Goal: Task Accomplishment & Management: Complete application form

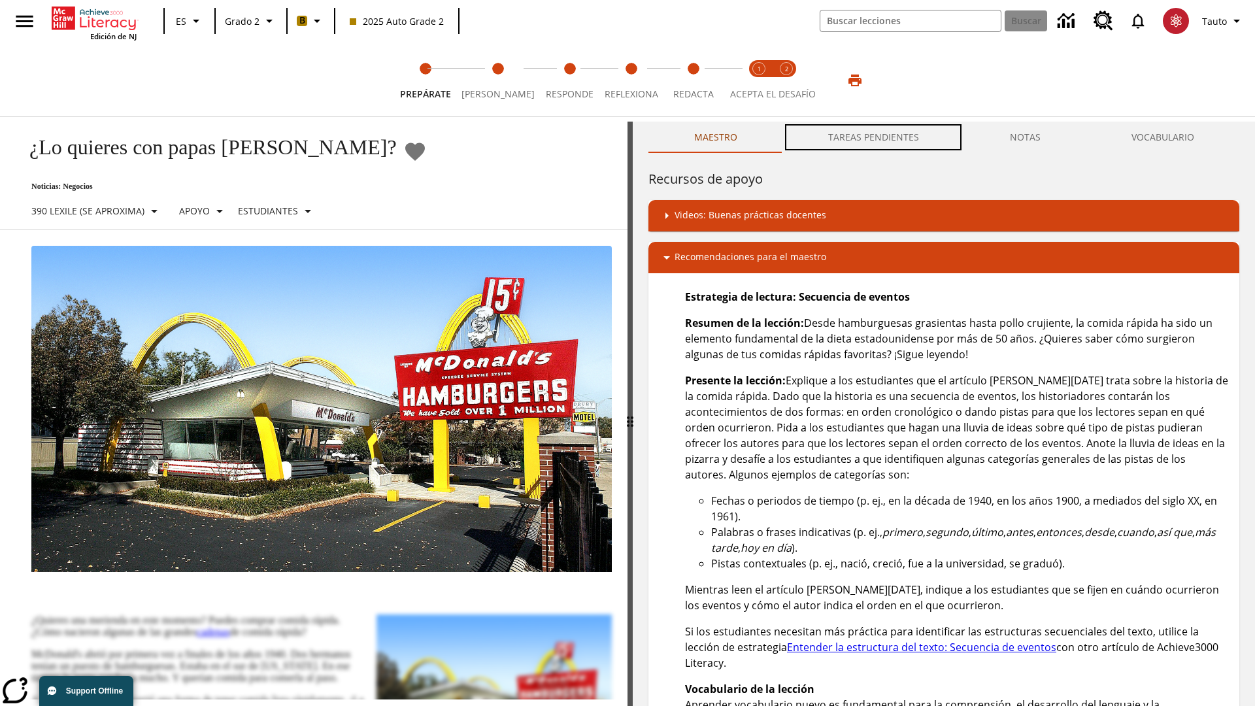
click at [874, 137] on button "TAREAS PENDIENTES" at bounding box center [874, 137] width 182 height 31
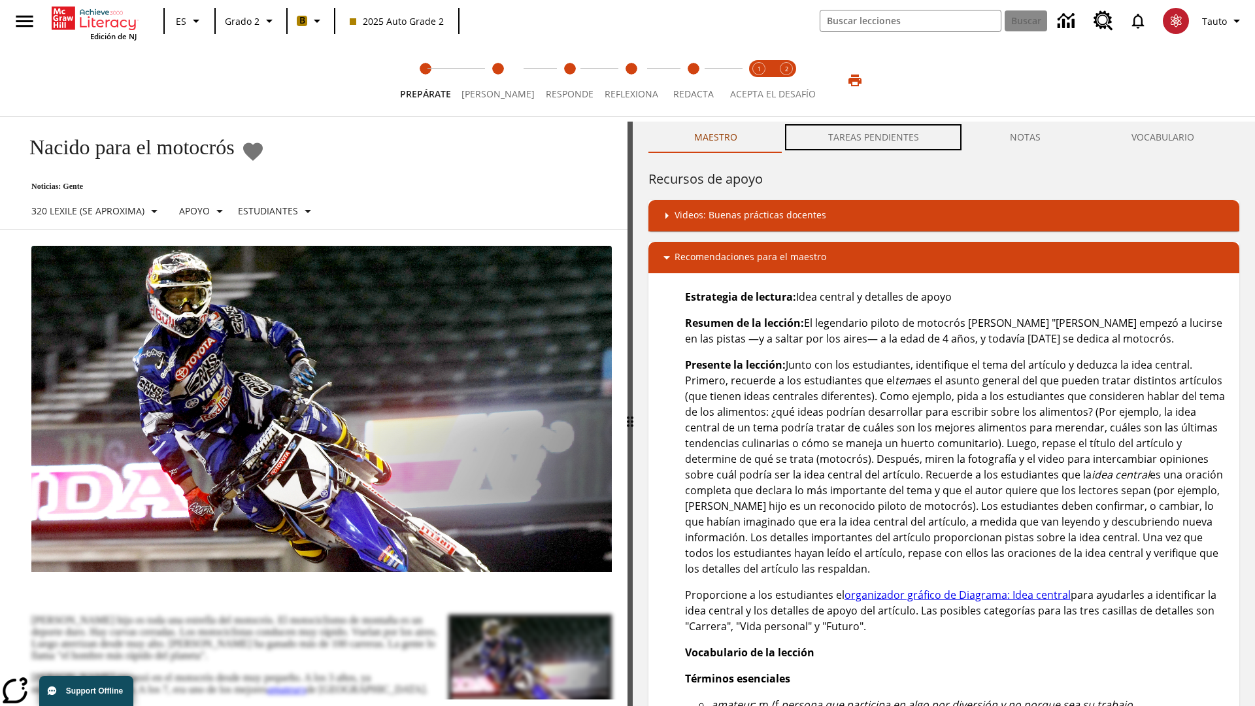
click at [874, 137] on button "TAREAS PENDIENTES" at bounding box center [874, 137] width 182 height 31
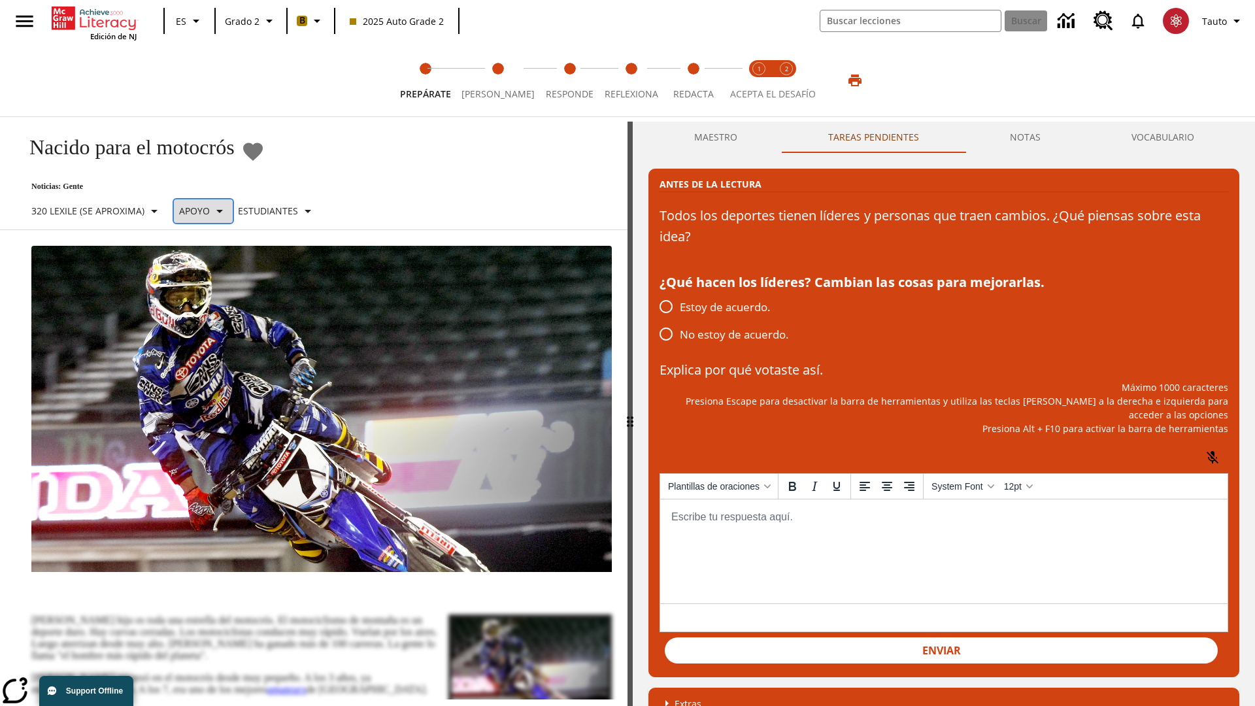
click at [209, 211] on p "Apoyo" at bounding box center [194, 211] width 31 height 14
click at [230, 287] on p "Apoyo" at bounding box center [229, 288] width 77 height 14
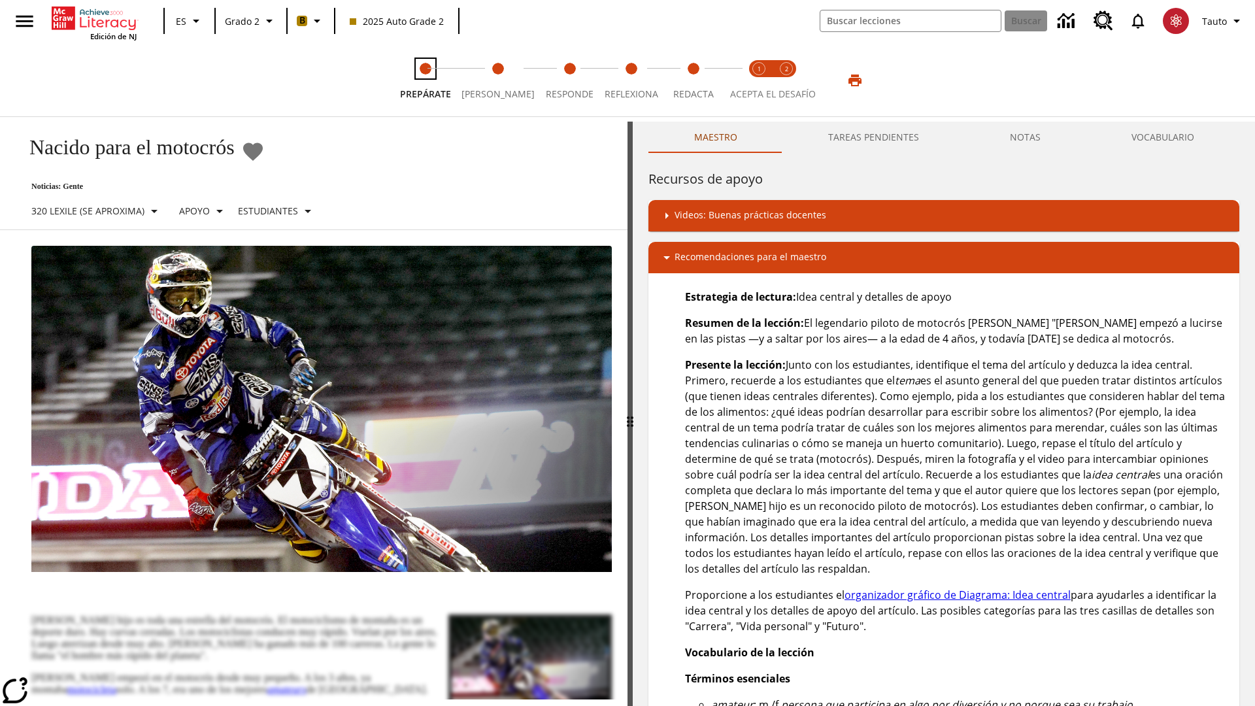
click at [428, 80] on span "Prepárate" at bounding box center [425, 89] width 51 height 24
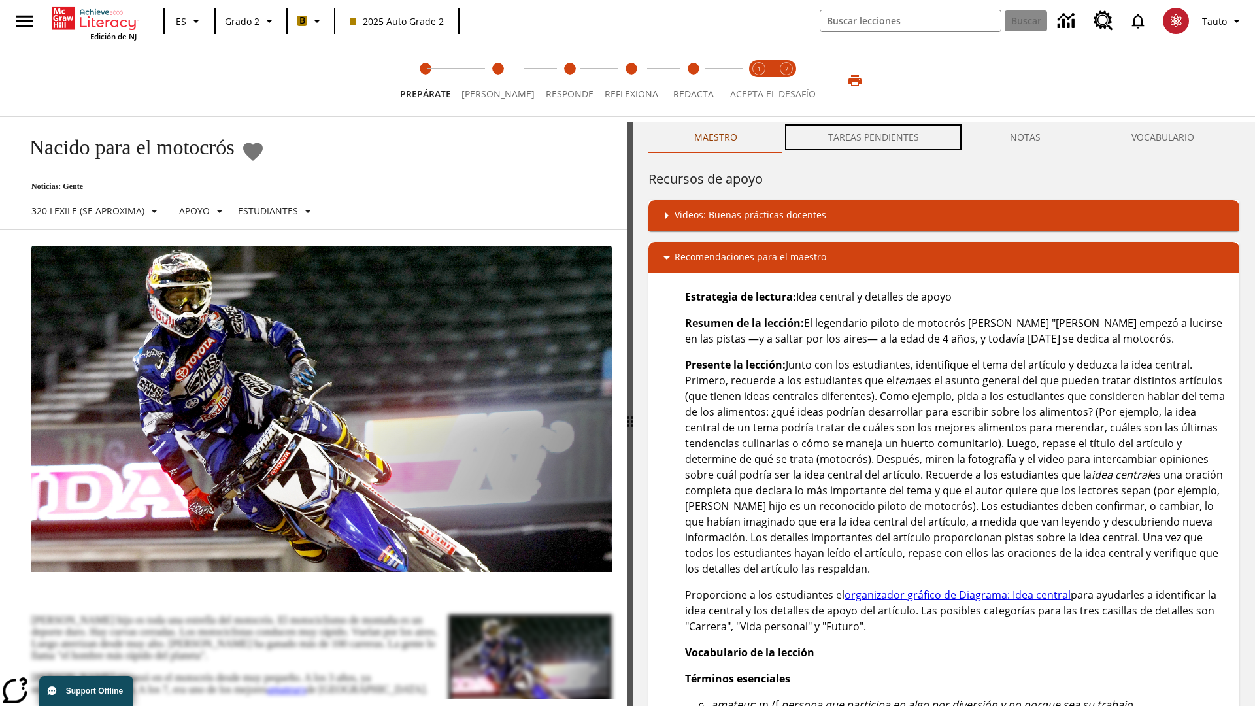
click at [874, 137] on button "TAREAS PENDIENTES" at bounding box center [874, 137] width 182 height 31
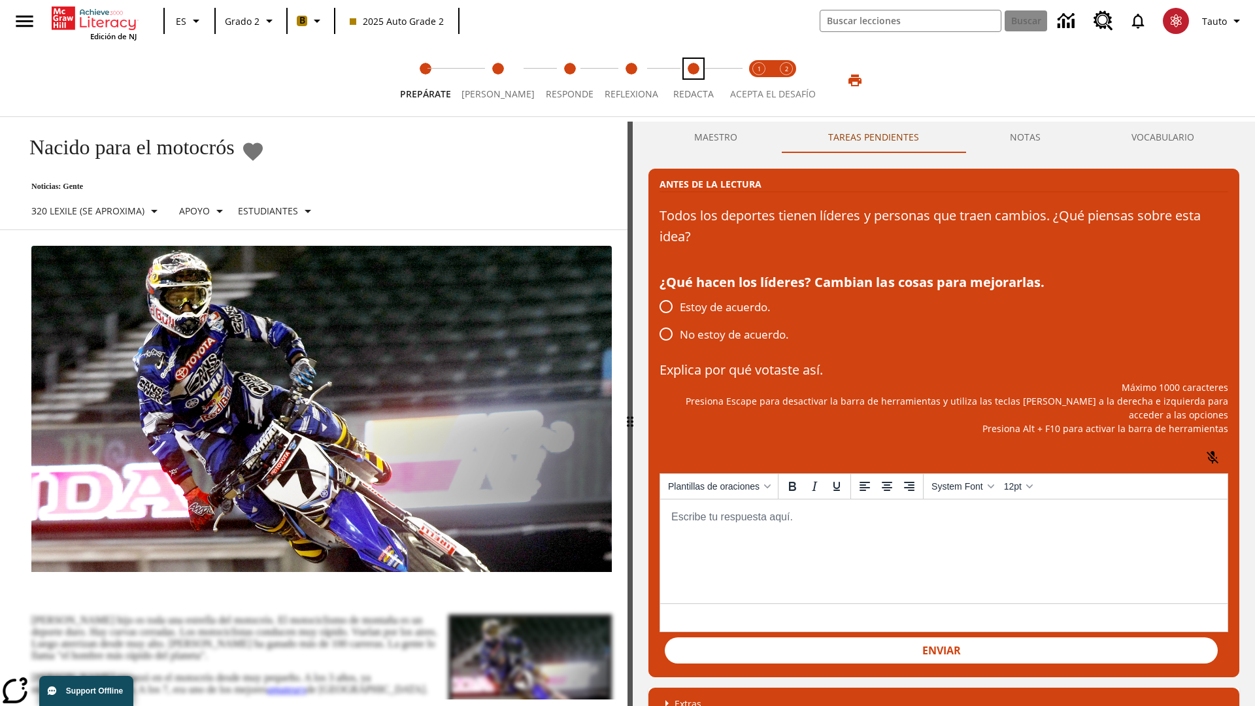
click at [690, 80] on span "Redacta" at bounding box center [694, 89] width 41 height 24
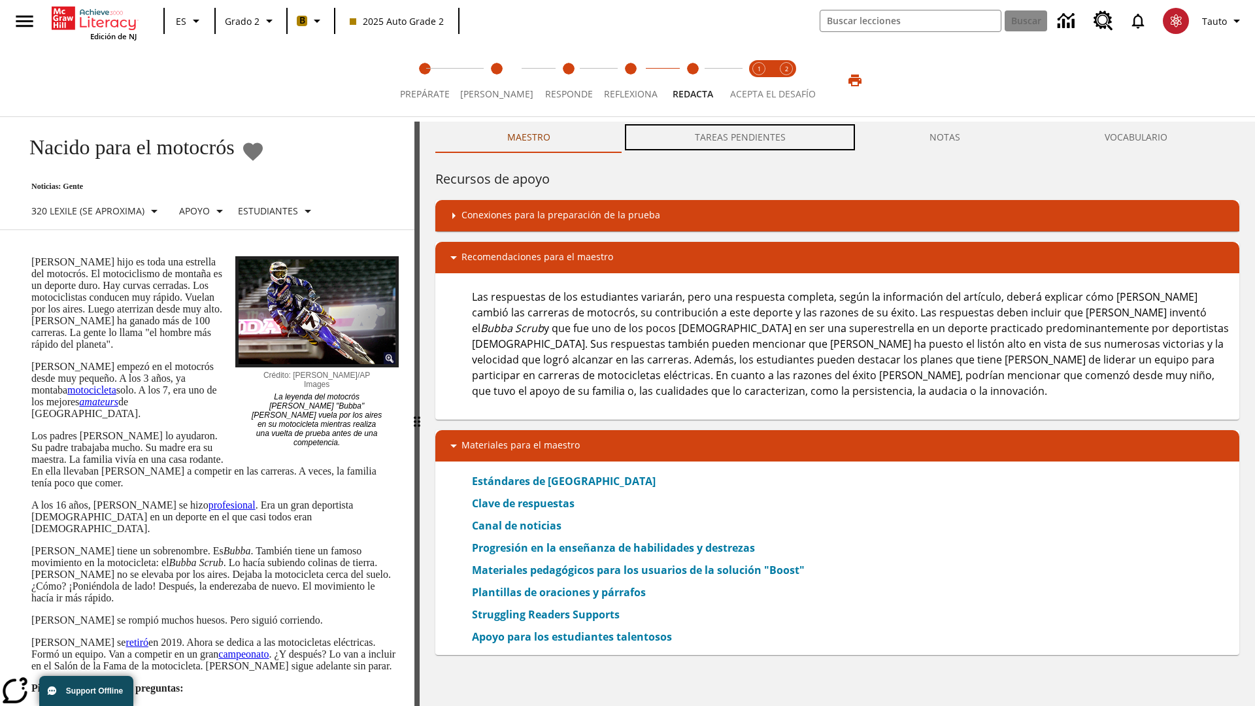
scroll to position [1, 0]
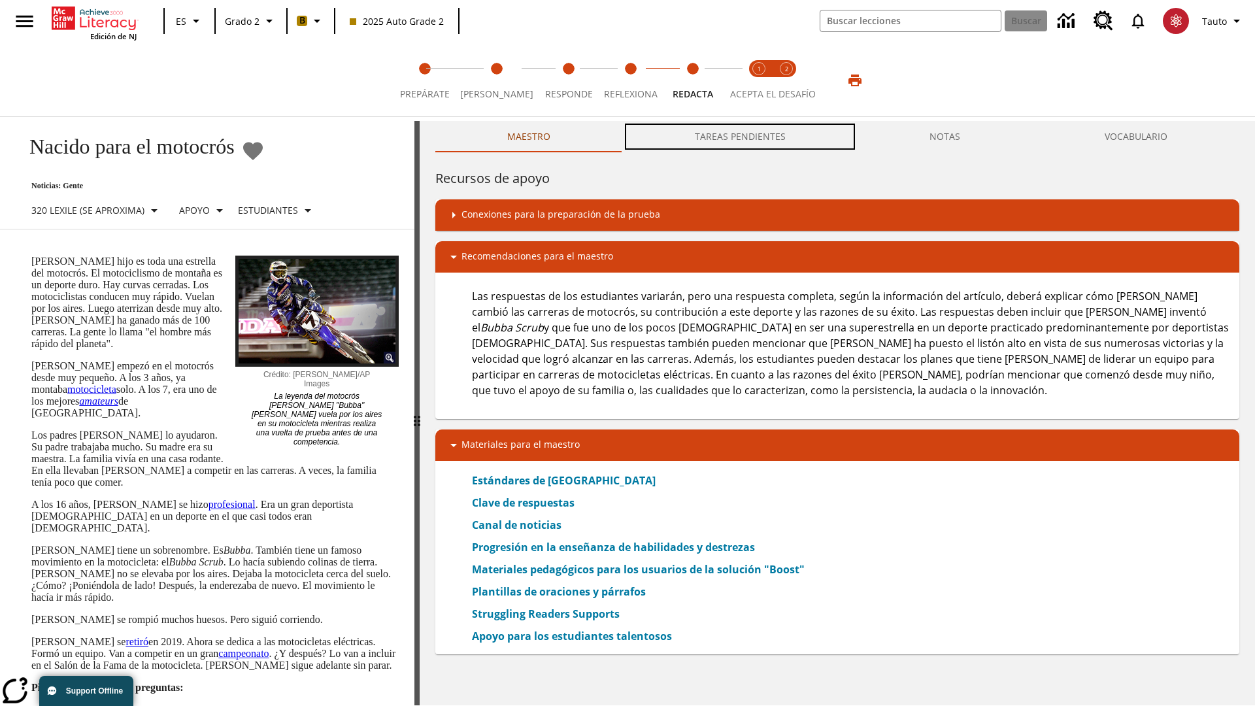
click at [741, 137] on button "TAREAS PENDIENTES" at bounding box center [739, 136] width 235 height 31
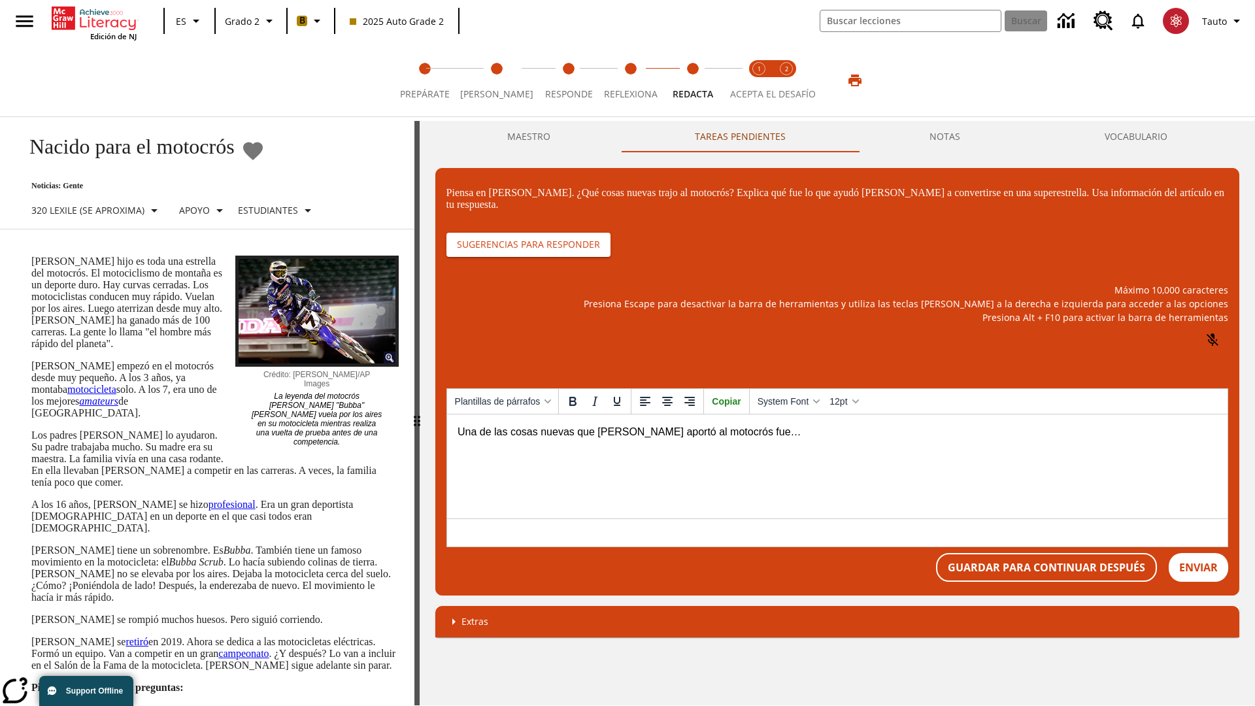
scroll to position [0, 0]
